Goal: Information Seeking & Learning: Learn about a topic

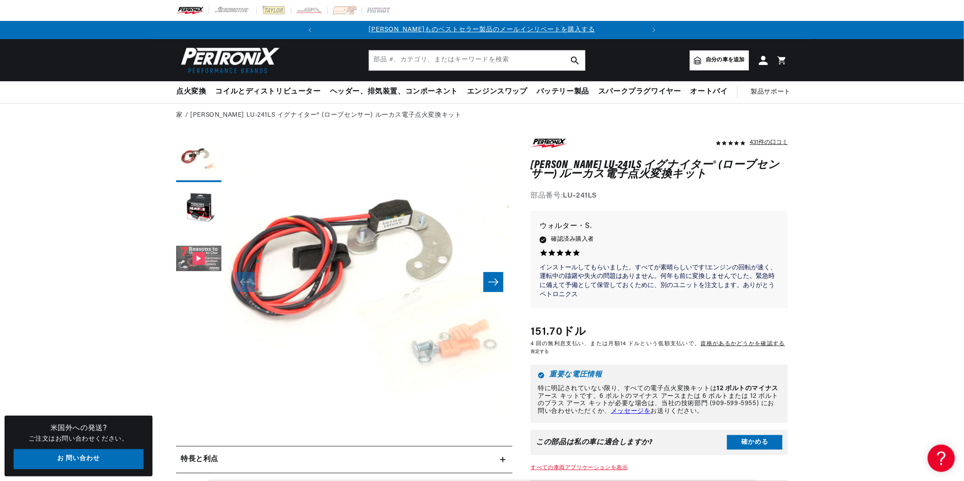
click at [195, 256] on button "ギャラリービューア" at bounding box center [198, 258] width 45 height 45
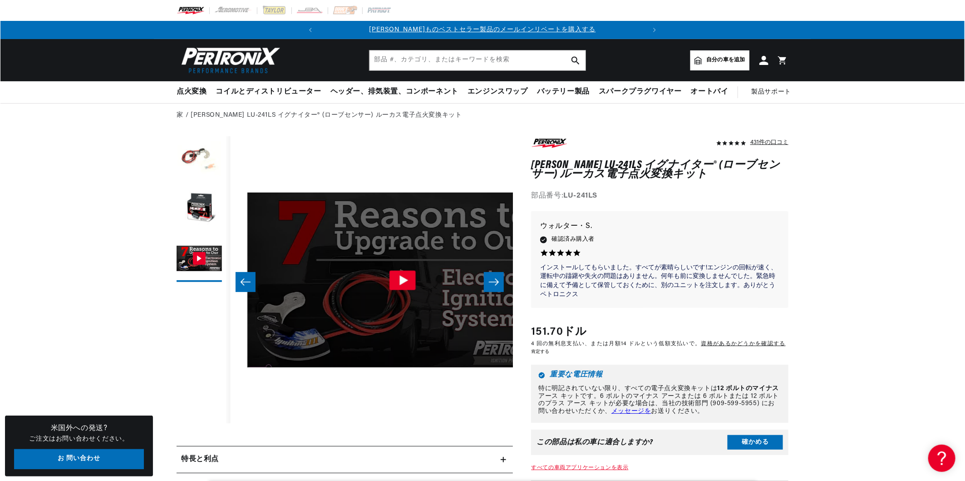
scroll to position [0, 573]
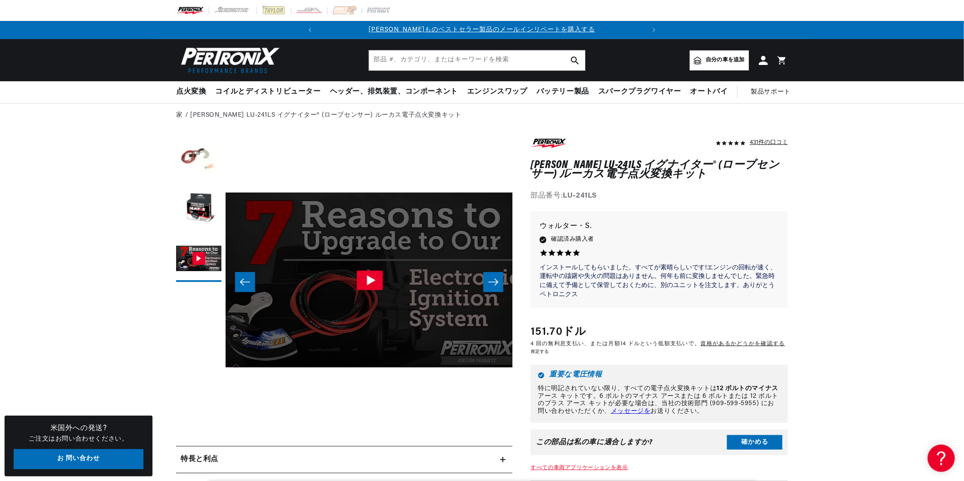
click at [368, 281] on icon "ギャラリービューア" at bounding box center [371, 280] width 9 height 10
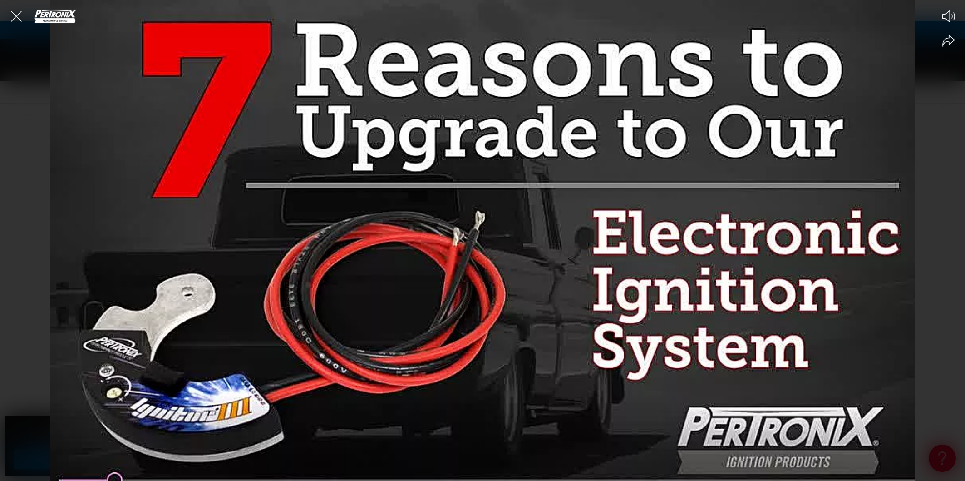
scroll to position [0, 283]
click at [945, 18] on icon "Mute video" at bounding box center [948, 16] width 13 height 12
click at [17, 17] on icon "Close the video player" at bounding box center [16, 16] width 20 height 20
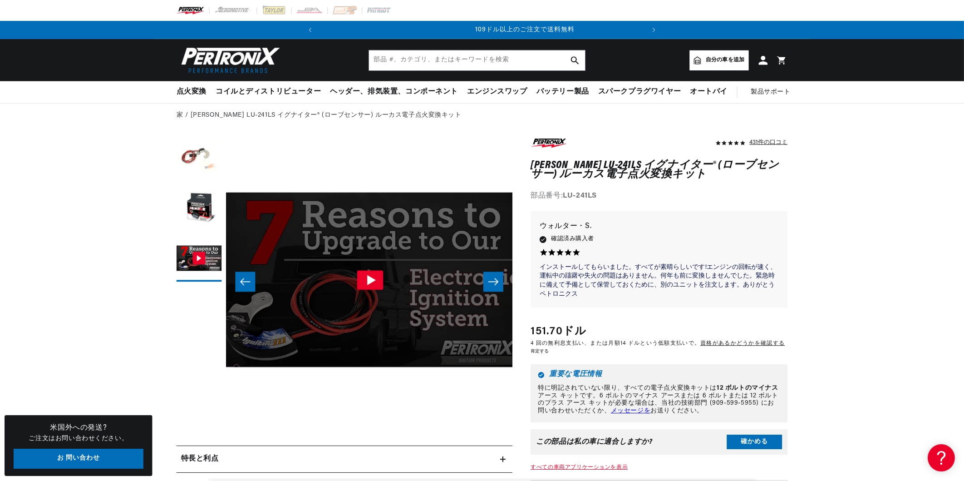
scroll to position [0, 0]
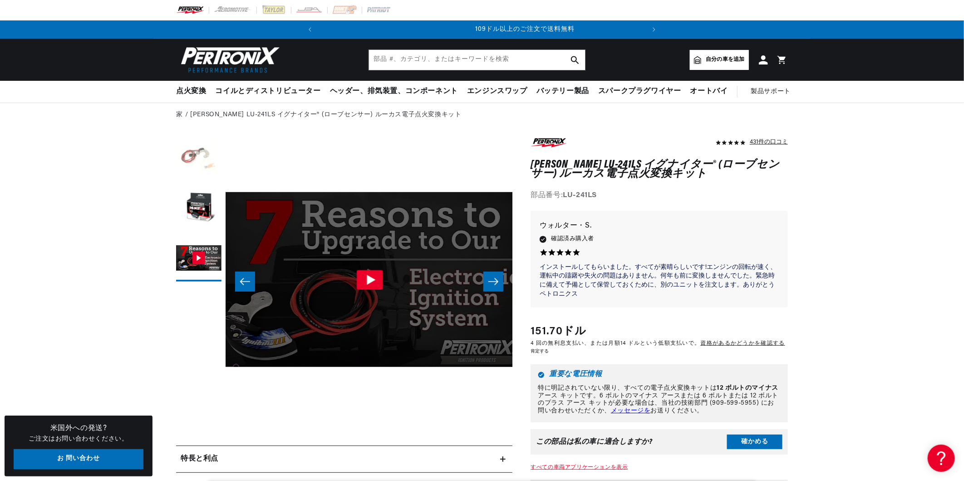
click at [199, 153] on button "ギャラリービューで画像1を読み込む" at bounding box center [198, 158] width 45 height 45
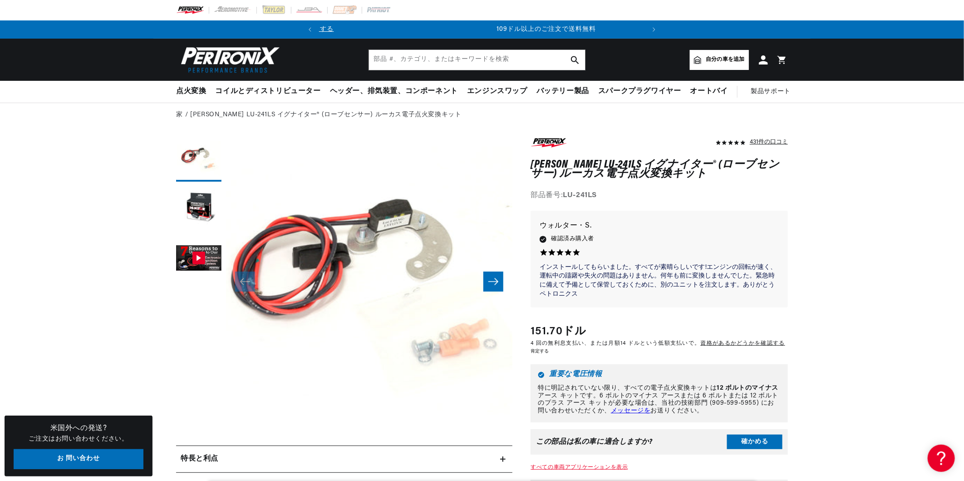
scroll to position [0, 283]
click at [202, 114] on link "PerTronix LU-241LS イグナイター® (ローブセンサー) ルーカス電子点火変換キット" at bounding box center [325, 115] width 271 height 10
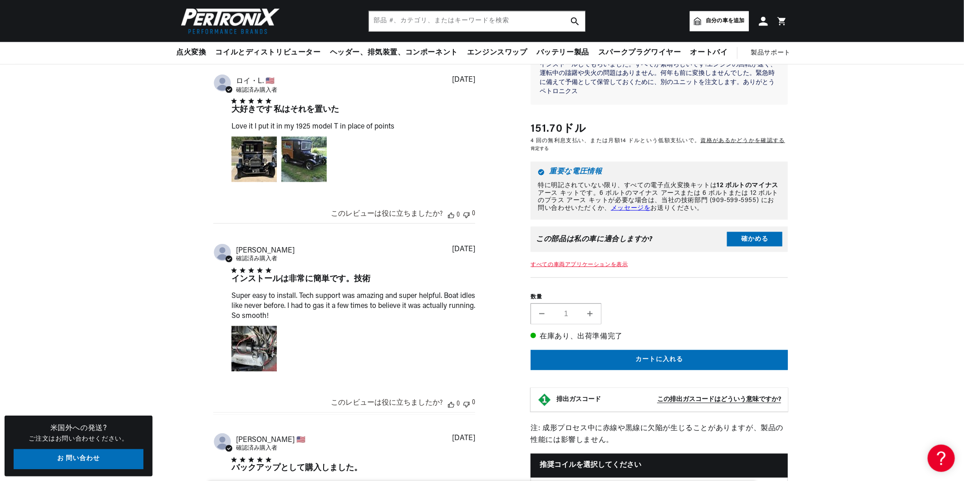
scroll to position [628, 0]
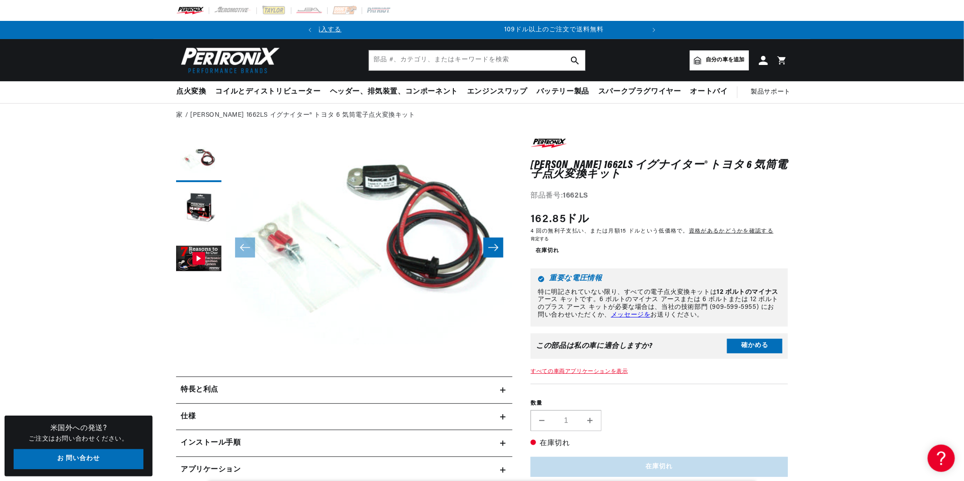
scroll to position [0, 283]
click at [197, 212] on button "ギャラリービューで画像2を読み込む" at bounding box center [198, 209] width 45 height 45
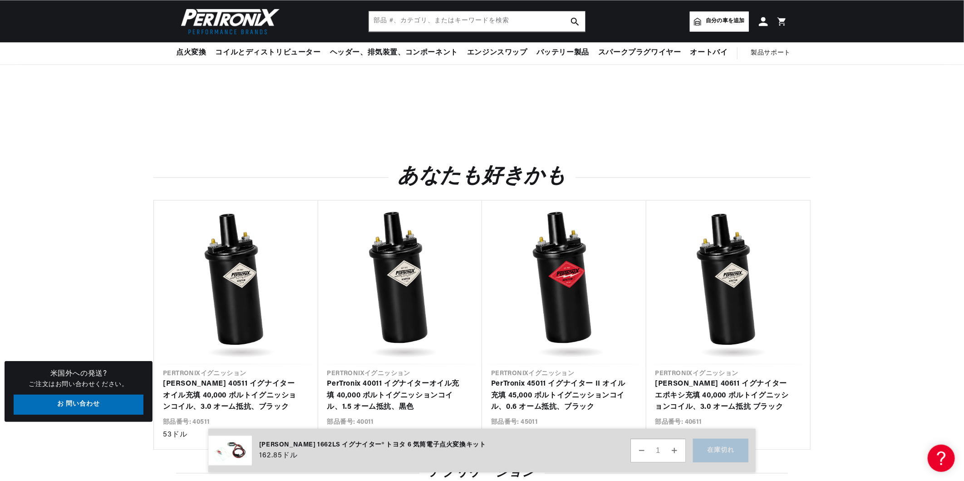
scroll to position [907, 0]
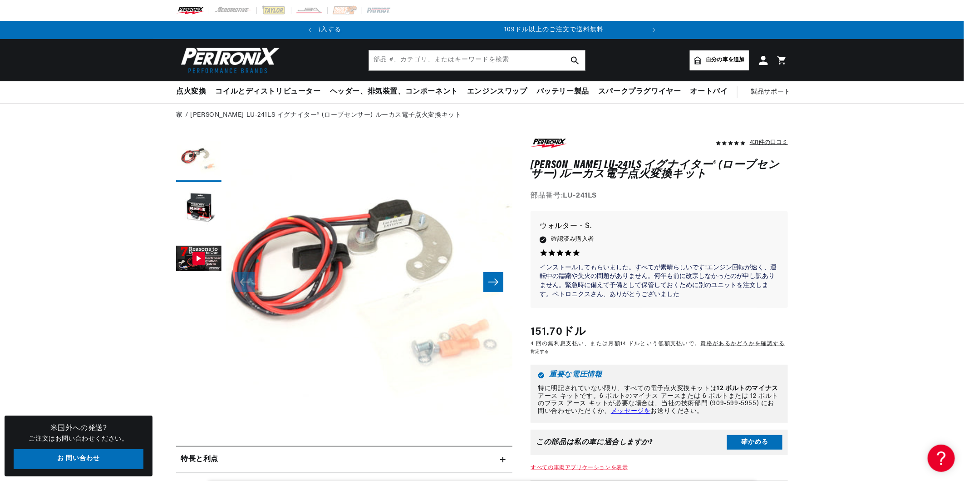
scroll to position [0, 283]
